Goal: Task Accomplishment & Management: Use online tool/utility

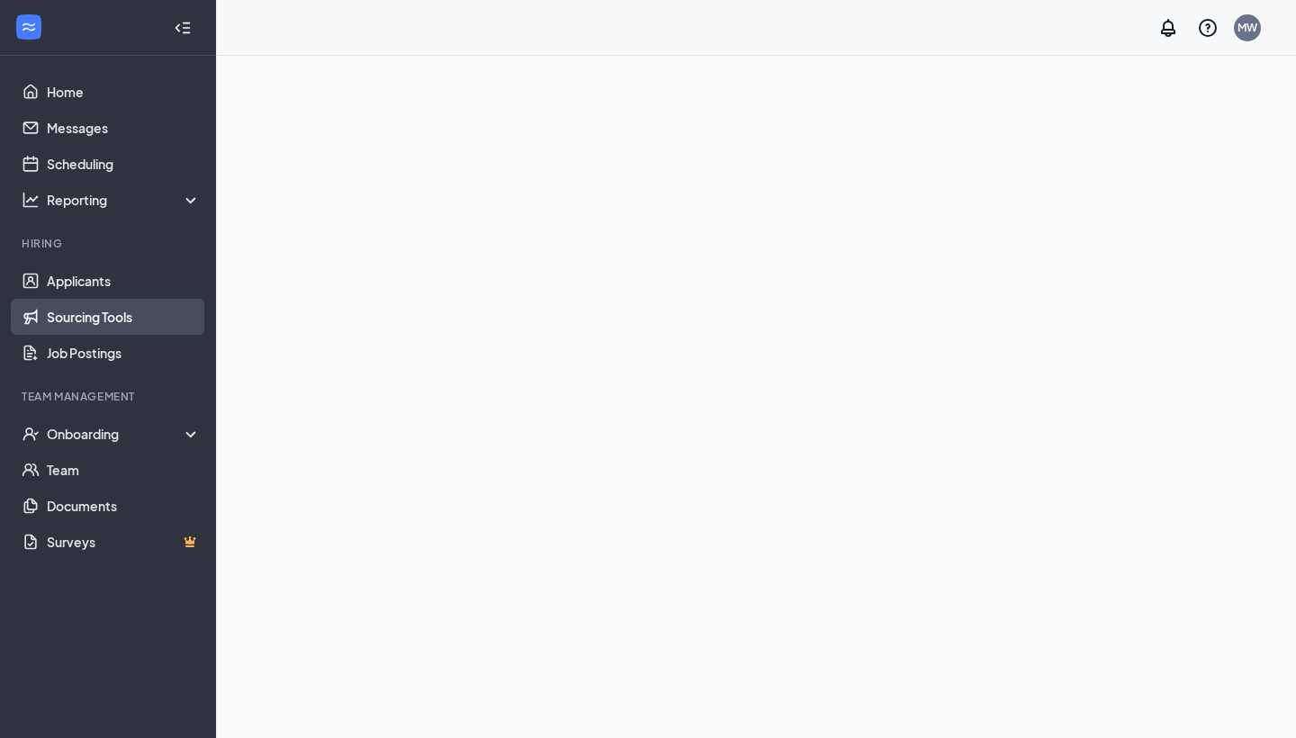
click at [128, 310] on link "Sourcing Tools" at bounding box center [124, 317] width 154 height 36
click at [130, 316] on link "Sourcing Tools" at bounding box center [124, 317] width 154 height 36
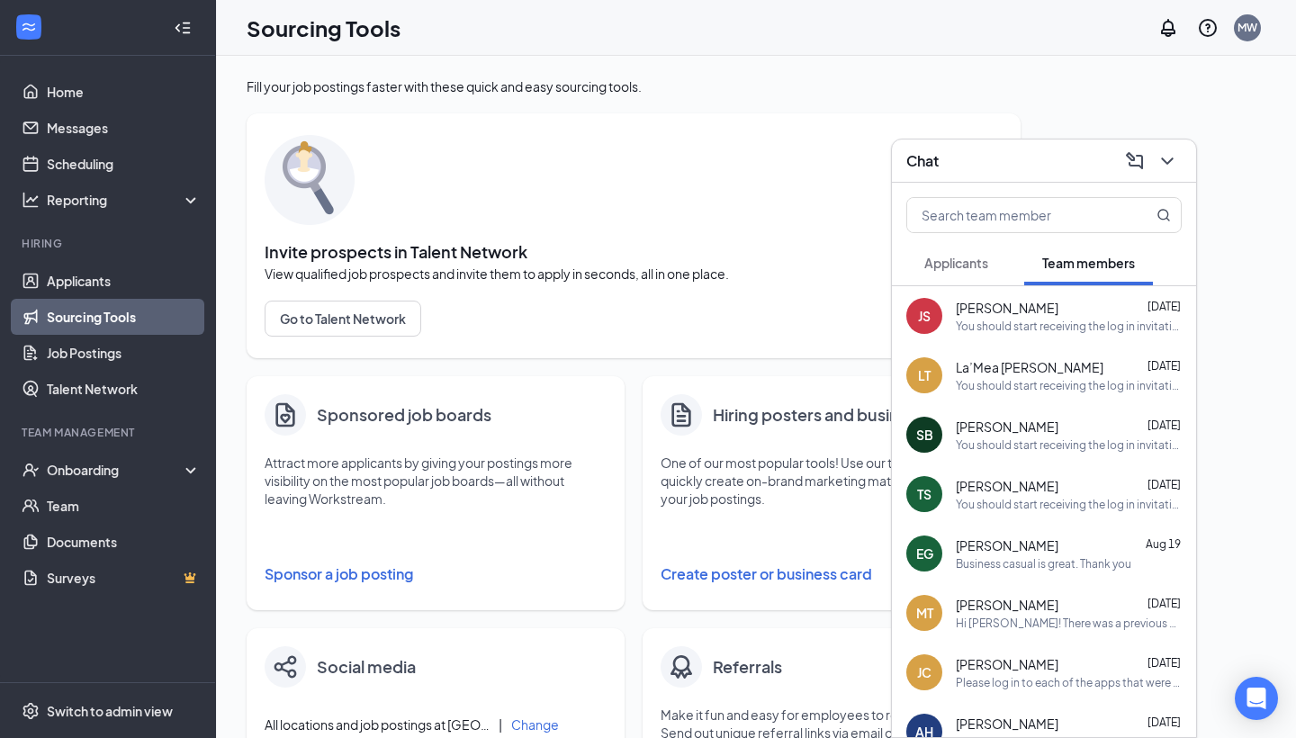
click at [1066, 103] on div "Fill your job postings faster with these quick and easy sourcing tools. Invite …" at bounding box center [756, 730] width 1018 height 1306
click at [1170, 157] on icon "ChevronDown" at bounding box center [1167, 161] width 22 height 22
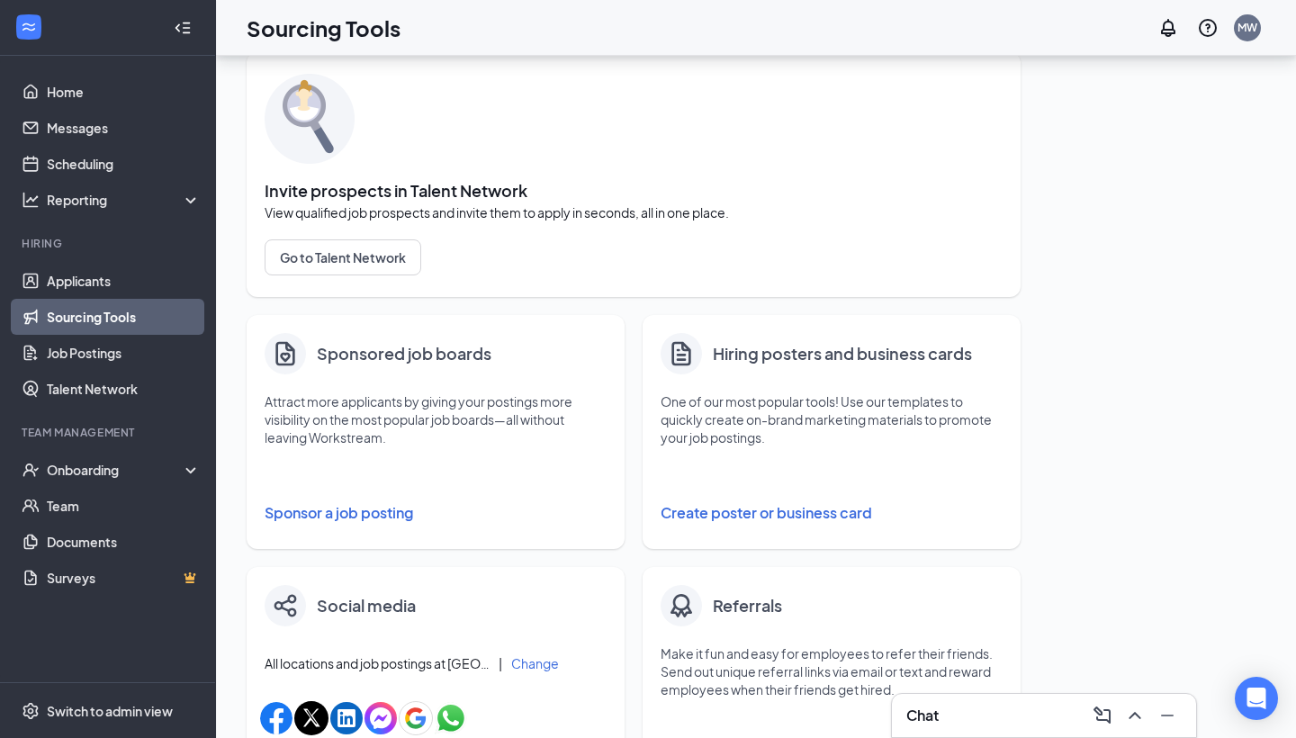
scroll to position [63, 0]
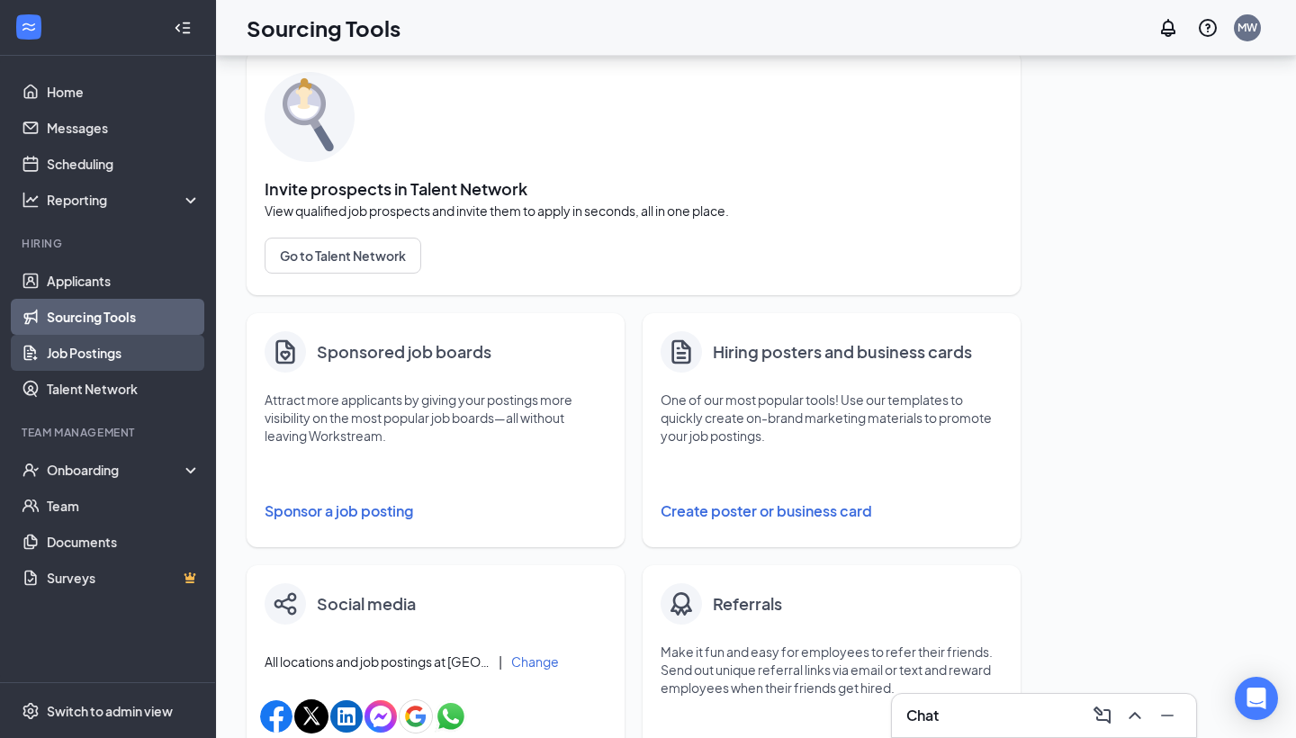
click at [113, 349] on link "Job Postings" at bounding box center [124, 353] width 154 height 36
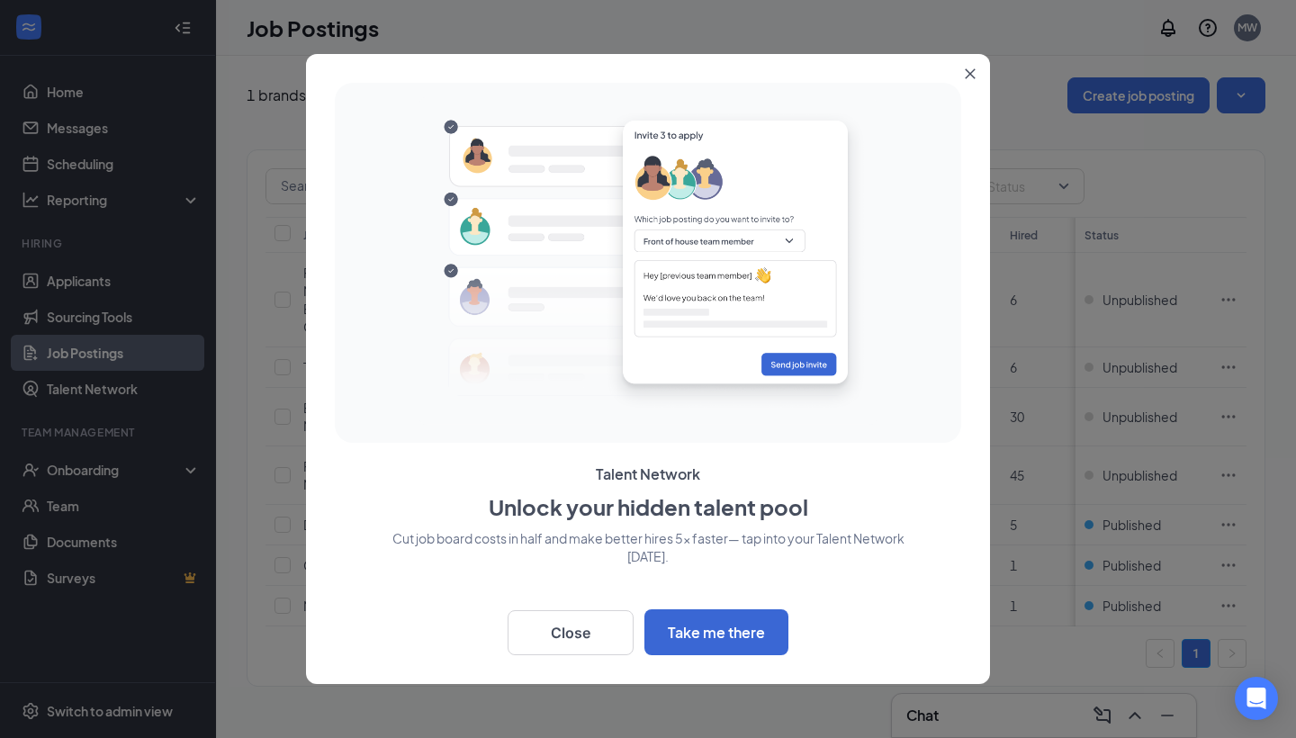
click at [971, 68] on icon "Close" at bounding box center [969, 73] width 11 height 11
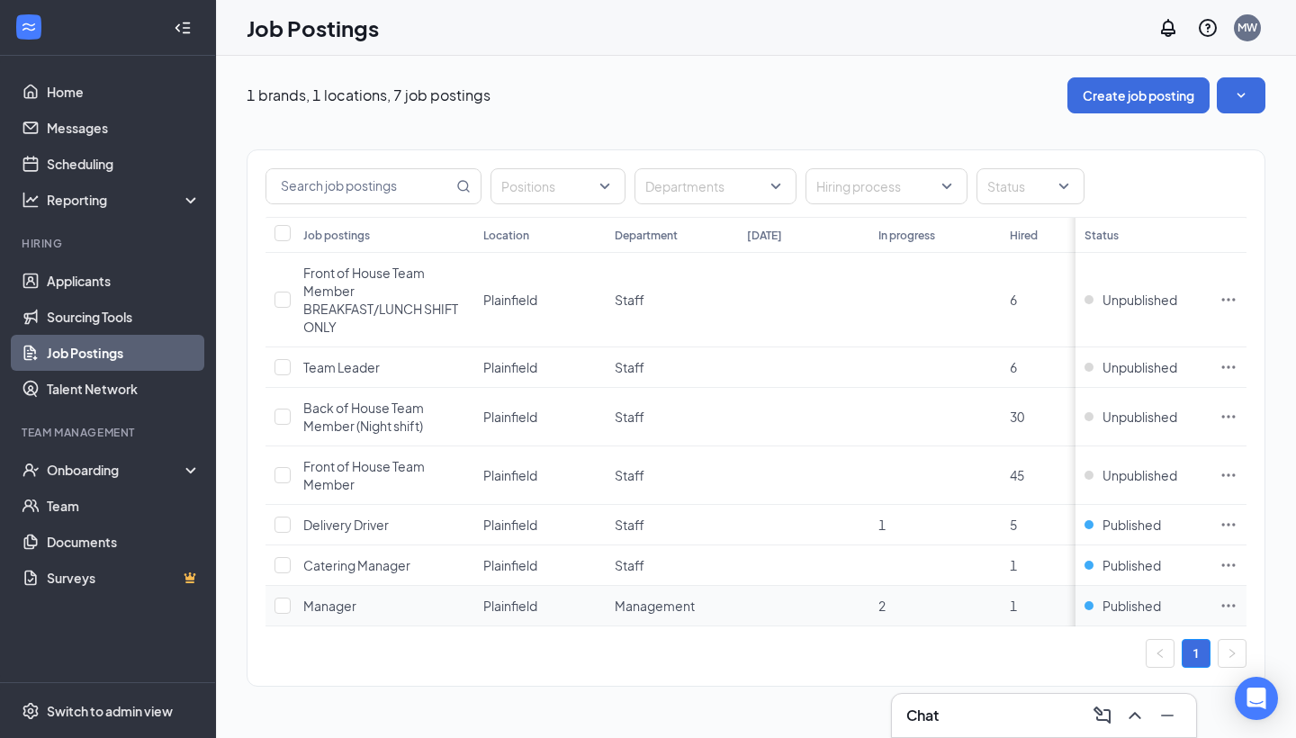
click at [1228, 605] on icon "Ellipses" at bounding box center [1228, 605] width 13 height 3
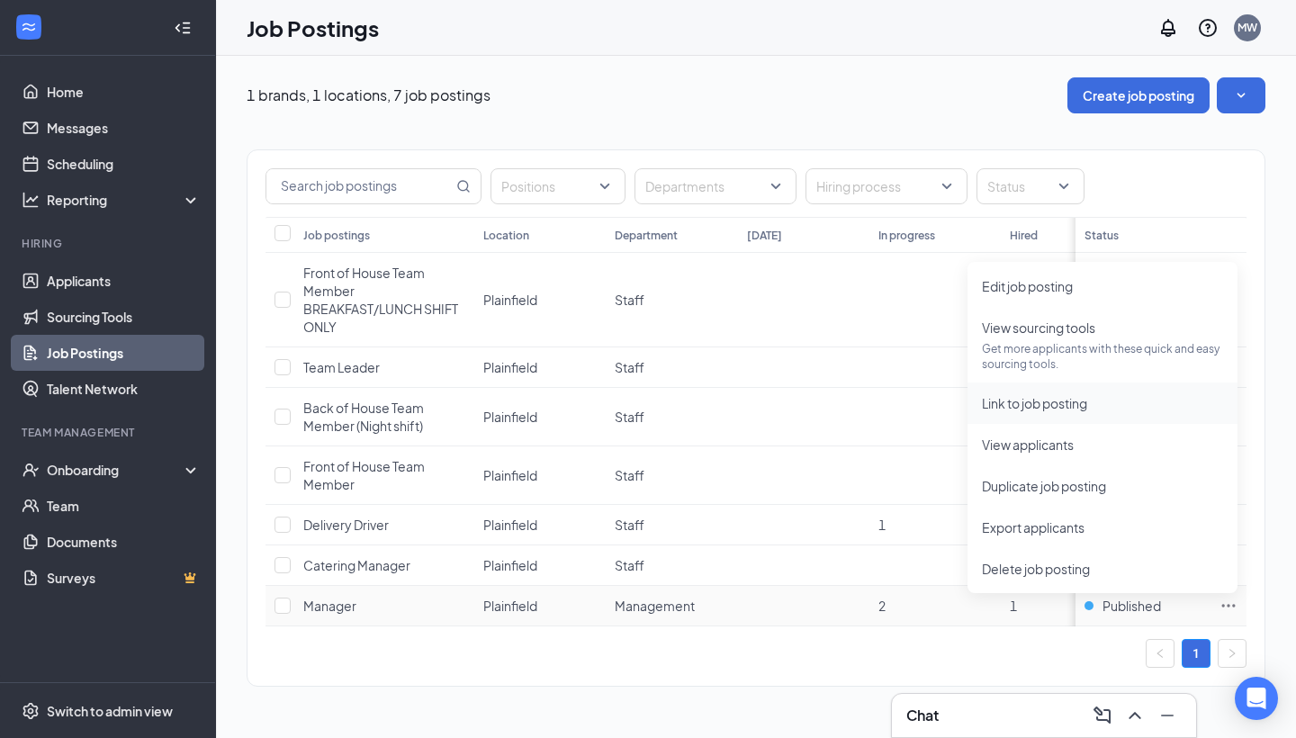
click at [1052, 406] on span "Link to job posting" at bounding box center [1034, 403] width 105 height 16
